Goal: Task Accomplishment & Management: Use online tool/utility

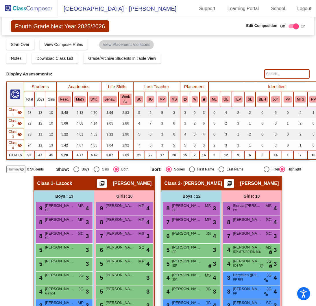
click at [31, 10] on img at bounding box center [29, 8] width 58 height 17
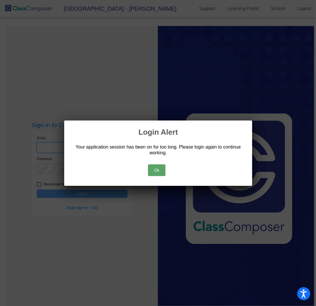
type input "[PERSON_NAME][EMAIL_ADDRESS][PERSON_NAME][DOMAIN_NAME]"
click at [154, 172] on button "Ok" at bounding box center [156, 171] width 17 height 12
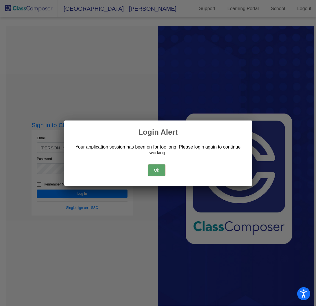
click at [159, 170] on button "Ok" at bounding box center [156, 171] width 17 height 12
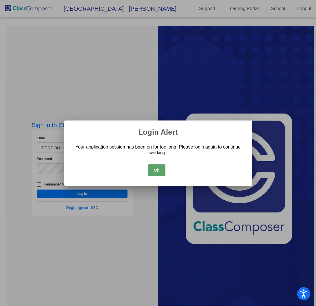
click at [159, 170] on button "Ok" at bounding box center [156, 171] width 17 height 12
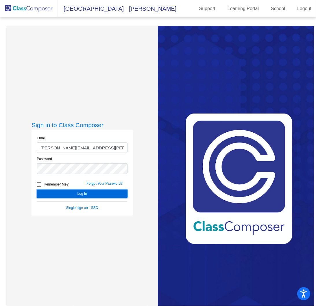
click at [82, 195] on button "Log In" at bounding box center [82, 194] width 91 height 8
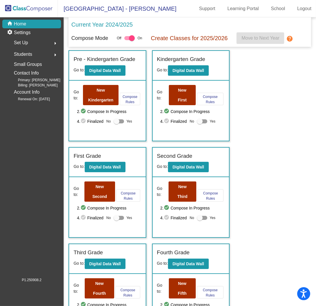
click at [182, 96] on div "Go to: New First Compose Rules 2. check_circle Compose In Progress 4. check_cir…" at bounding box center [191, 111] width 76 height 60
click at [183, 93] on button "New First" at bounding box center [182, 95] width 27 height 20
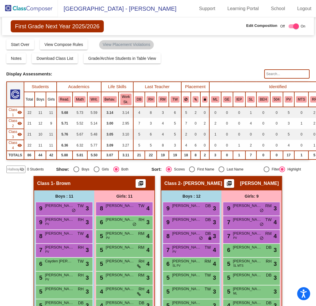
click at [31, 9] on img at bounding box center [29, 8] width 58 height 17
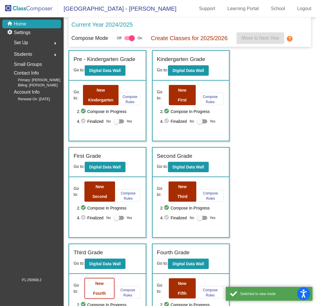
click at [100, 290] on b "New Fourth" at bounding box center [99, 289] width 13 height 14
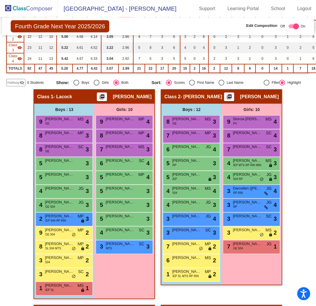
scroll to position [116, 0]
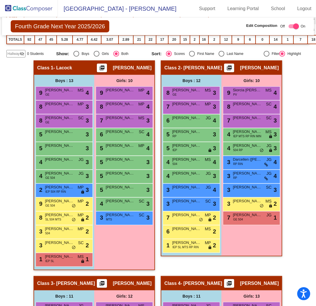
click at [31, 12] on img at bounding box center [29, 8] width 58 height 17
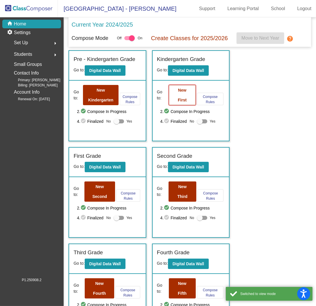
click at [191, 87] on button "New First" at bounding box center [182, 95] width 27 height 20
